Goal: Transaction & Acquisition: Purchase product/service

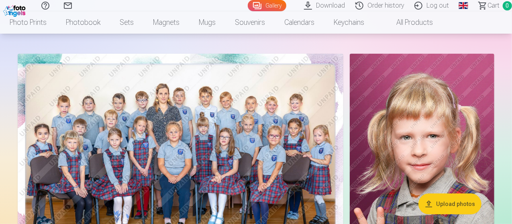
scroll to position [80, 0]
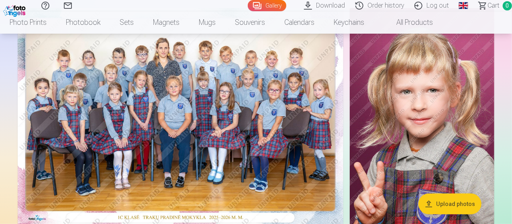
click at [233, 126] on img at bounding box center [181, 116] width 326 height 217
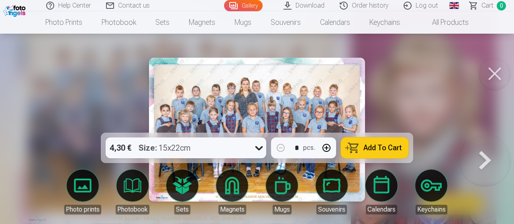
click at [377, 148] on span "Add To Cart" at bounding box center [382, 148] width 39 height 7
click at [496, 77] on button at bounding box center [495, 74] width 32 height 32
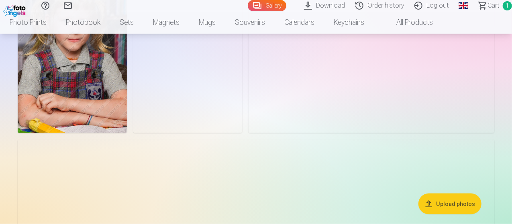
scroll to position [562, 0]
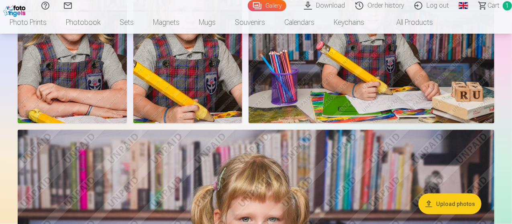
click at [127, 124] on img at bounding box center [72, 42] width 109 height 164
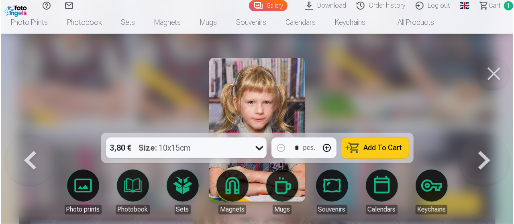
scroll to position [523, 0]
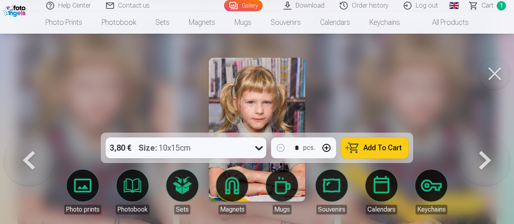
click at [376, 150] on span "Add To Cart" at bounding box center [382, 148] width 39 height 7
click at [496, 69] on button at bounding box center [495, 74] width 32 height 32
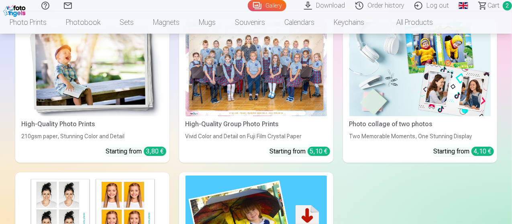
scroll to position [1365, 0]
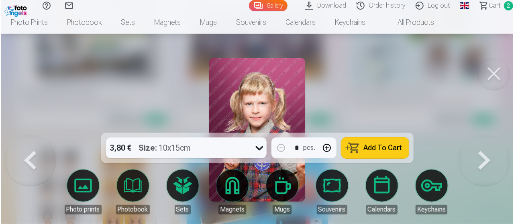
scroll to position [1409, 0]
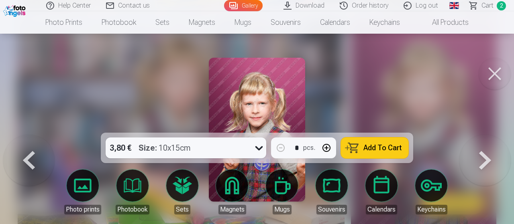
click at [374, 155] on button "Add To Cart" at bounding box center [374, 148] width 67 height 21
click at [494, 70] on button at bounding box center [495, 74] width 32 height 32
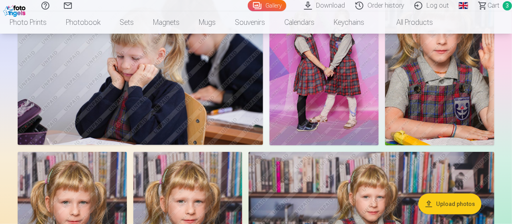
scroll to position [281, 0]
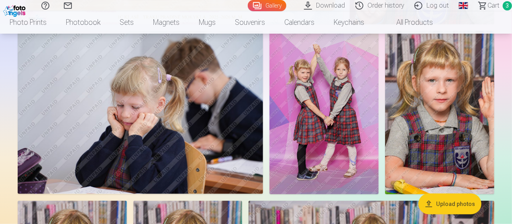
click at [379, 101] on img at bounding box center [323, 113] width 109 height 164
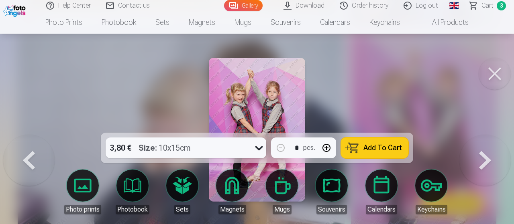
click at [389, 145] on span "Add To Cart" at bounding box center [382, 148] width 39 height 7
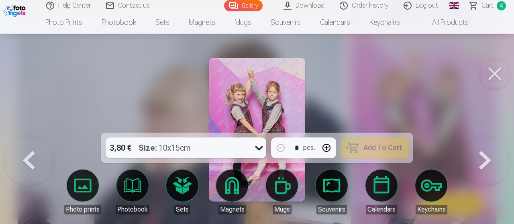
click at [498, 75] on button at bounding box center [495, 74] width 32 height 32
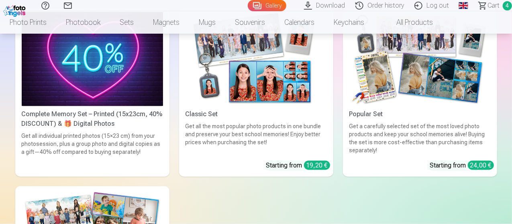
scroll to position [1806, 0]
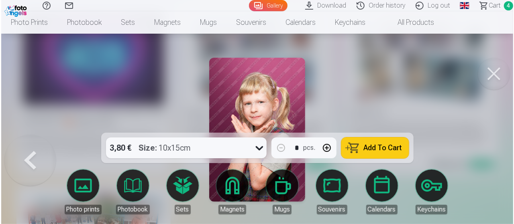
scroll to position [1934, 0]
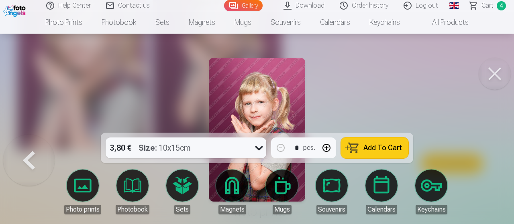
click at [495, 79] on button at bounding box center [495, 74] width 32 height 32
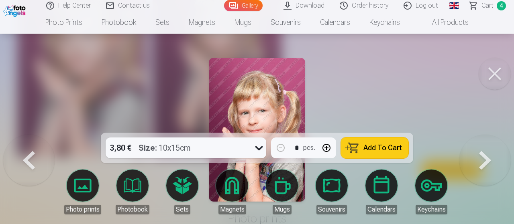
click at [387, 145] on span "Add To Cart" at bounding box center [382, 148] width 39 height 7
click at [491, 73] on button at bounding box center [495, 74] width 32 height 32
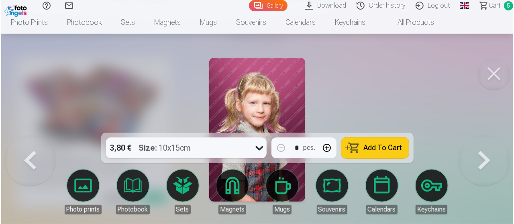
scroll to position [1685, 0]
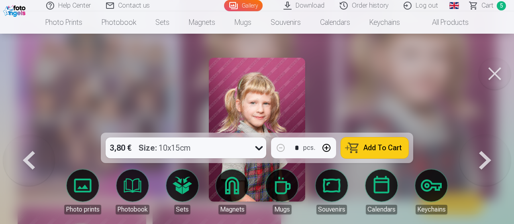
click at [395, 145] on span "Add To Cart" at bounding box center [382, 148] width 39 height 7
click at [495, 73] on button at bounding box center [495, 74] width 32 height 32
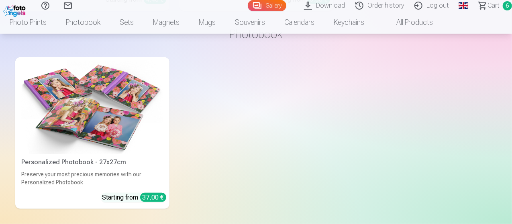
scroll to position [1639, 0]
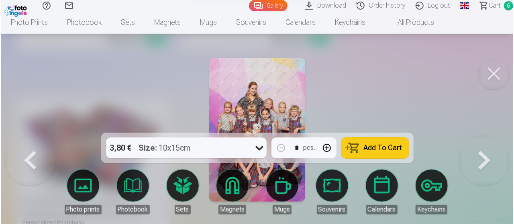
scroll to position [1644, 0]
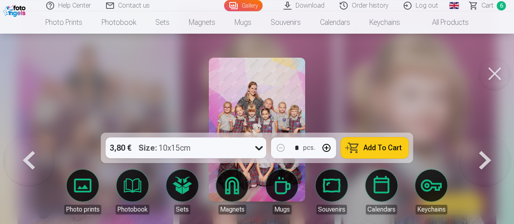
drag, startPoint x: 491, startPoint y: 72, endPoint x: 467, endPoint y: 80, distance: 24.6
click at [491, 72] on button at bounding box center [495, 74] width 32 height 32
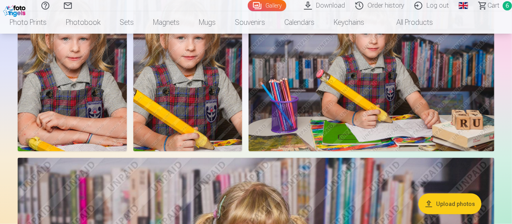
scroll to position [434, 0]
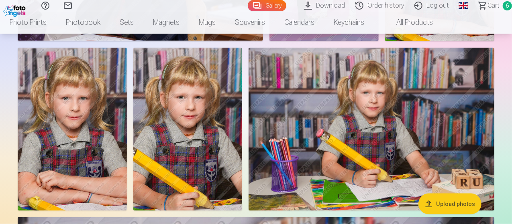
click at [487, 8] on span "Сart" at bounding box center [493, 6] width 12 height 10
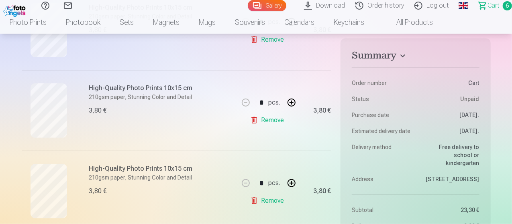
scroll to position [281, 0]
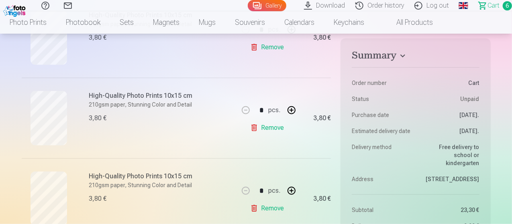
click at [272, 125] on link "Remove" at bounding box center [268, 128] width 37 height 16
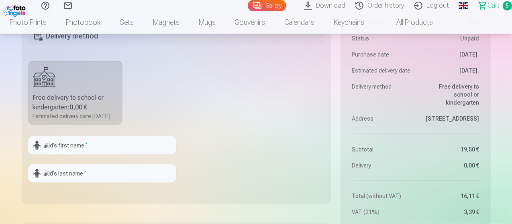
scroll to position [602, 0]
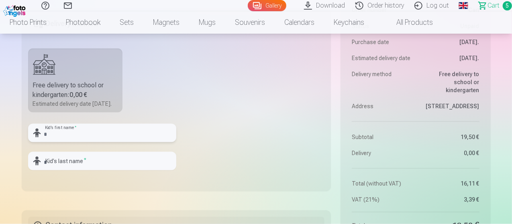
click at [96, 138] on input "text" at bounding box center [102, 133] width 148 height 18
type input "*****"
type input "*********"
click at [279, 137] on fieldset "Delivery method Free delivery to school or kindergarten : 0,00 € Estimated deli…" at bounding box center [177, 99] width 310 height 183
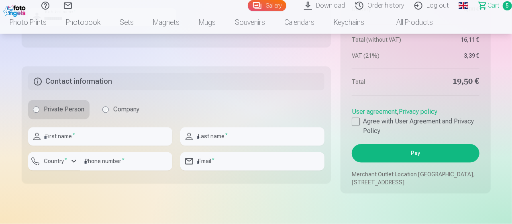
scroll to position [763, 0]
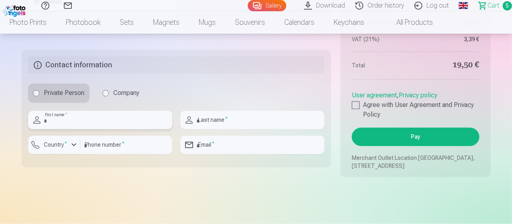
click at [88, 127] on input "text" at bounding box center [100, 120] width 144 height 18
type input "*******"
type input "*********"
click at [65, 147] on sup "*" at bounding box center [66, 143] width 2 height 5
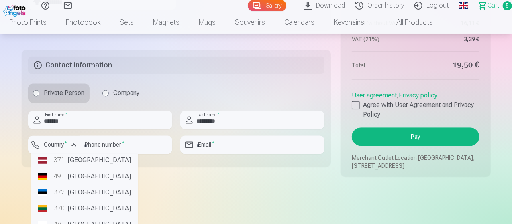
scroll to position [40, 0]
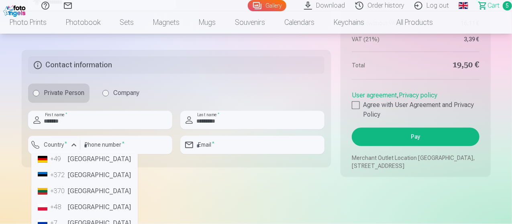
click at [93, 200] on li "+370 Lithuania" at bounding box center [85, 192] width 100 height 16
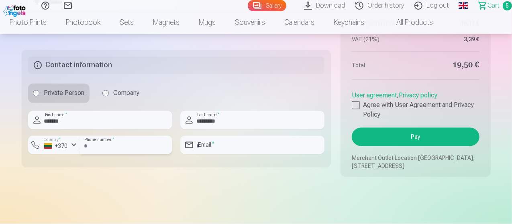
click at [115, 155] on input "number" at bounding box center [126, 145] width 92 height 18
type input "********"
click at [233, 152] on input "email" at bounding box center [252, 145] width 144 height 18
type input "**********"
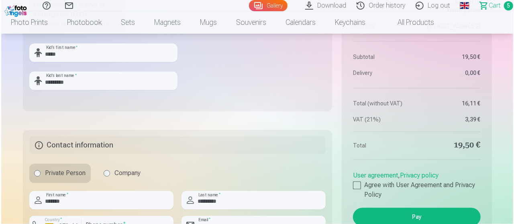
scroll to position [723, 0]
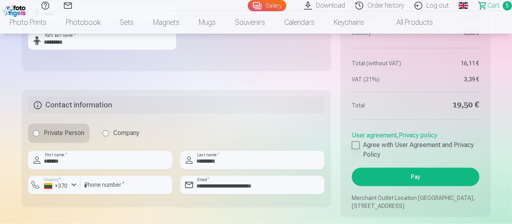
click at [356, 150] on div at bounding box center [356, 146] width 8 height 8
click at [423, 182] on button "Pay" at bounding box center [415, 177] width 127 height 18
